Goal: Transaction & Acquisition: Purchase product/service

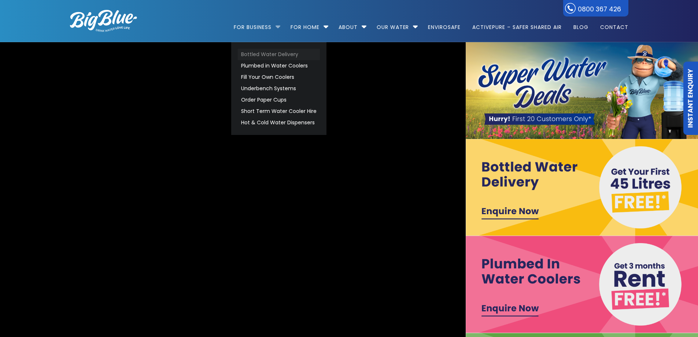
click at [277, 56] on link "Bottled Water Delivery" at bounding box center [279, 54] width 82 height 11
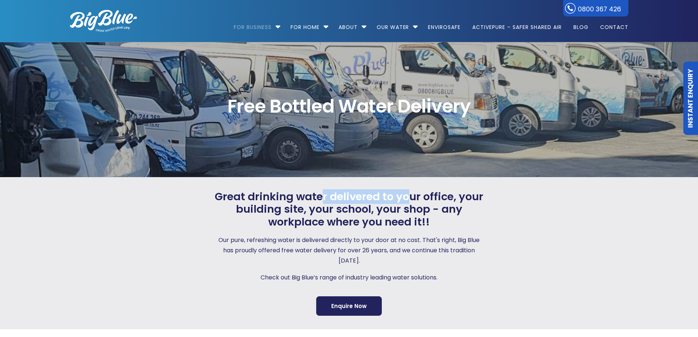
drag, startPoint x: 324, startPoint y: 199, endPoint x: 408, endPoint y: 203, distance: 83.7
click at [408, 203] on span "Great drinking water delivered to your office, your building site, your school,…" at bounding box center [349, 209] width 273 height 38
click at [357, 199] on span "Great drinking water delivered to your office, your building site, your school,…" at bounding box center [349, 209] width 273 height 38
click at [375, 197] on span "Great drinking water delivered to your office, your building site, your school,…" at bounding box center [349, 209] width 273 height 38
click at [393, 197] on span "Great drinking water delivered to your office, your building site, your school,…" at bounding box center [349, 209] width 273 height 38
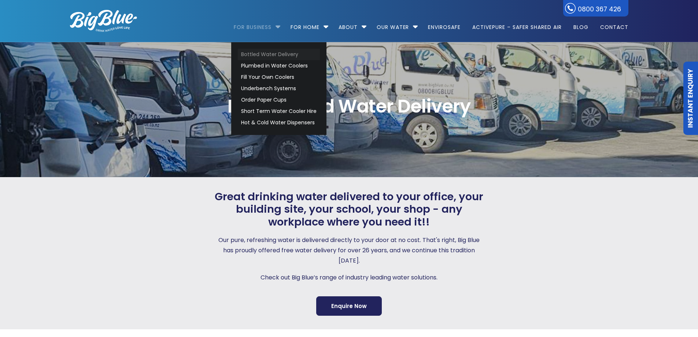
click at [271, 51] on link "Bottled Water Delivery" at bounding box center [279, 54] width 82 height 11
click at [263, 52] on link "Bottled Water Delivery" at bounding box center [279, 54] width 82 height 11
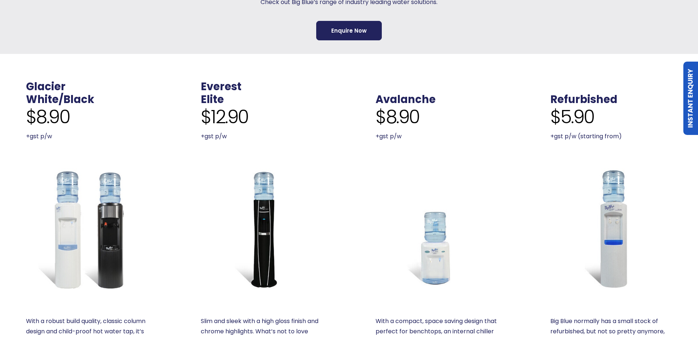
scroll to position [293, 0]
